Goal: Information Seeking & Learning: Learn about a topic

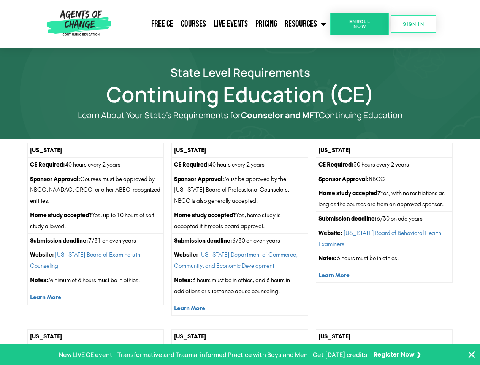
click at [240, 182] on td "Sponsor Approval: Must be approved by the [US_STATE] Board of Professional Coun…" at bounding box center [240, 190] width 136 height 36
click at [306, 24] on link "Resources" at bounding box center [305, 23] width 49 height 19
click at [360, 24] on span "Enroll Now" at bounding box center [359, 24] width 35 height 10
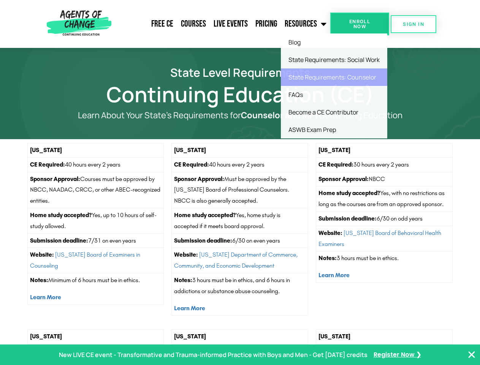
click at [360, 24] on span "Enroll Now" at bounding box center [359, 24] width 35 height 10
click at [414, 24] on span "SIGN IN" at bounding box center [413, 24] width 21 height 5
click at [240, 355] on p "New LIVE CE event - Transformative and Trauma-informed Practice with Boys and M…" at bounding box center [213, 354] width 309 height 11
